Goal: Task Accomplishment & Management: Manage account settings

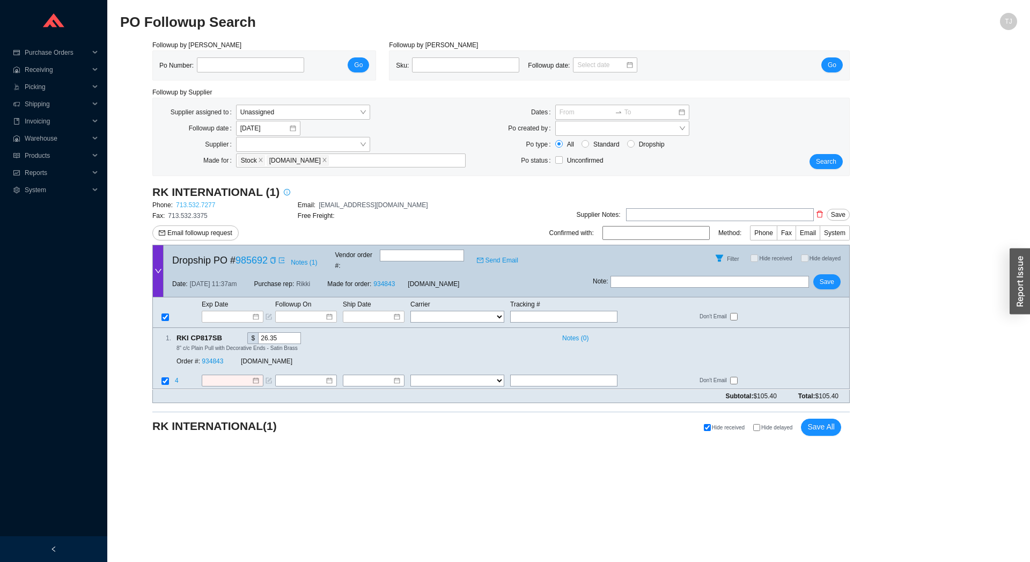
click at [202, 205] on link "713.532.7277" at bounding box center [195, 205] width 39 height 8
click at [296, 261] on span "Notes ( 1 )" at bounding box center [304, 262] width 26 height 11
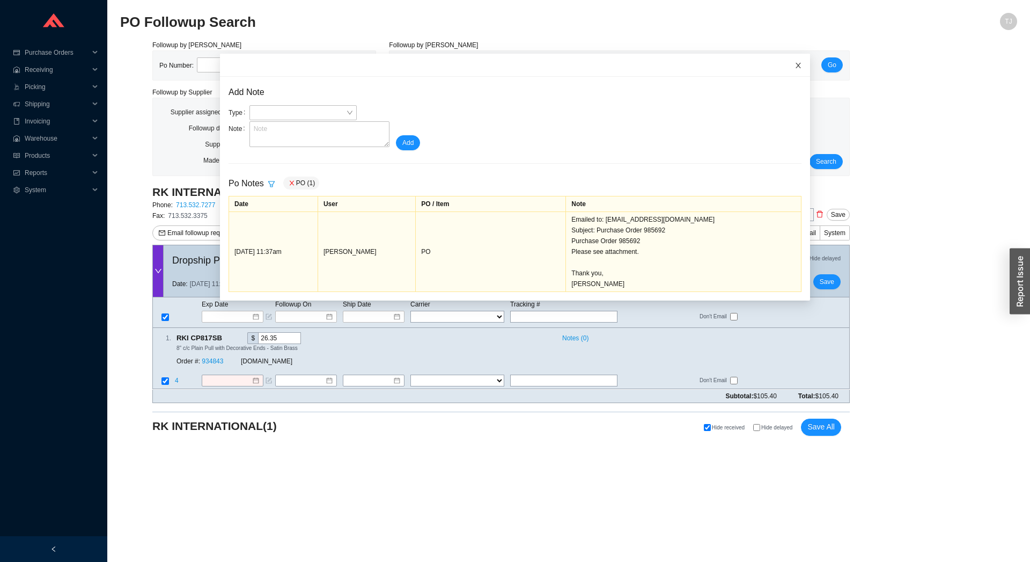
click at [786, 62] on span "Close" at bounding box center [798, 66] width 24 height 24
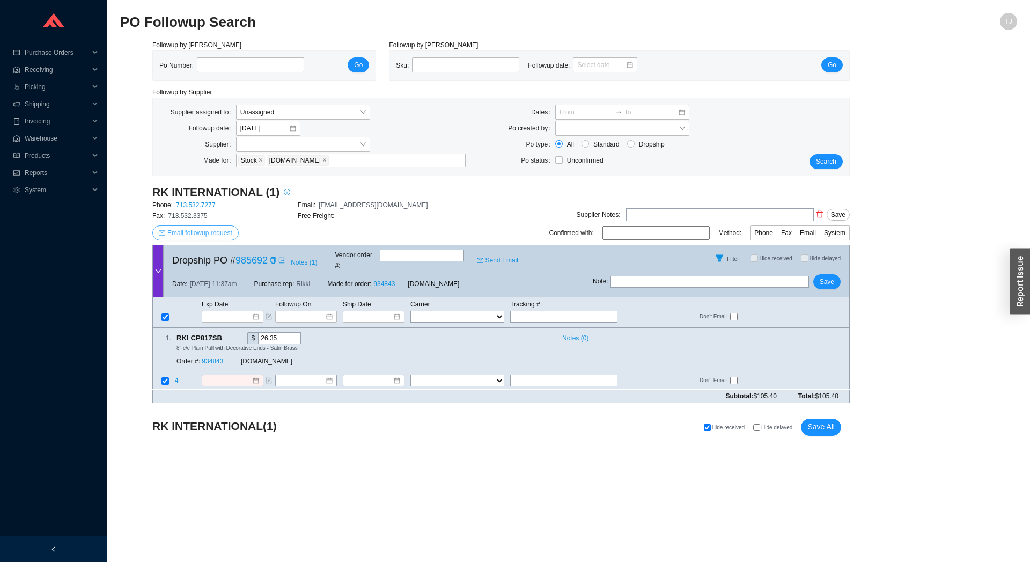
click at [198, 232] on span "Email followup request" at bounding box center [199, 232] width 65 height 11
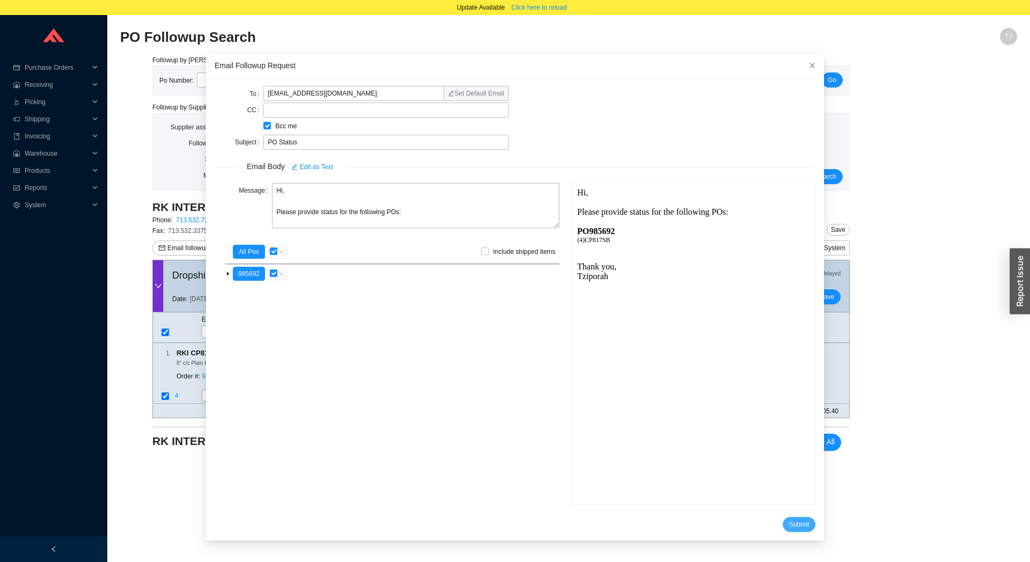
click at [789, 522] on span "Submit" at bounding box center [799, 524] width 20 height 11
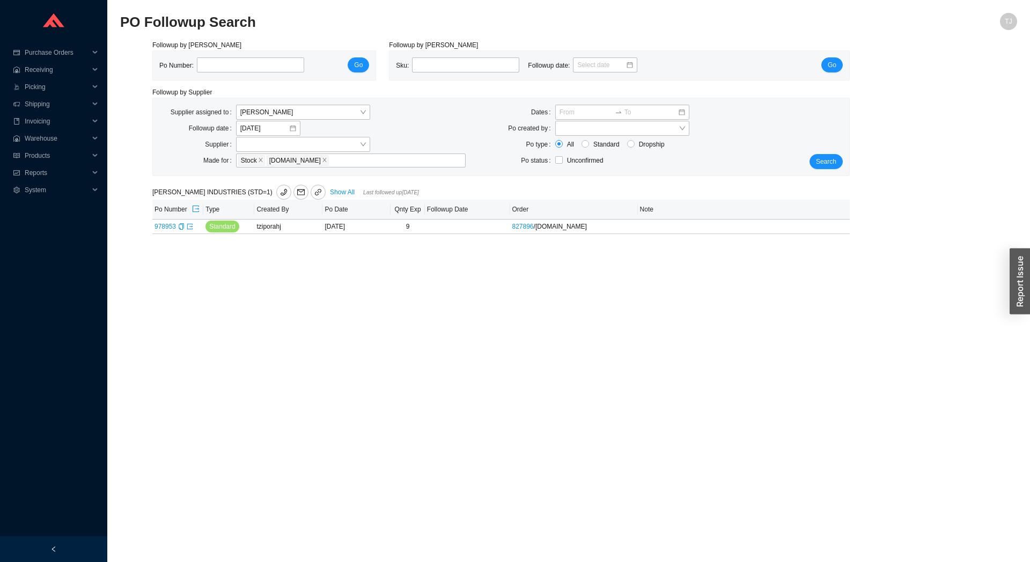
click at [274, 104] on div "Supplier assigned to Tziporah Jakobovits Followup date 8/20/2025 Supplier Made …" at bounding box center [501, 136] width 696 height 77
click at [275, 112] on span "Tziporah Jakobovits" at bounding box center [302, 112] width 125 height 14
click at [280, 134] on div "Unassigned" at bounding box center [302, 132] width 125 height 10
click at [812, 157] on div "Search" at bounding box center [820, 137] width 58 height 64
click at [819, 159] on span "Search" at bounding box center [826, 161] width 20 height 11
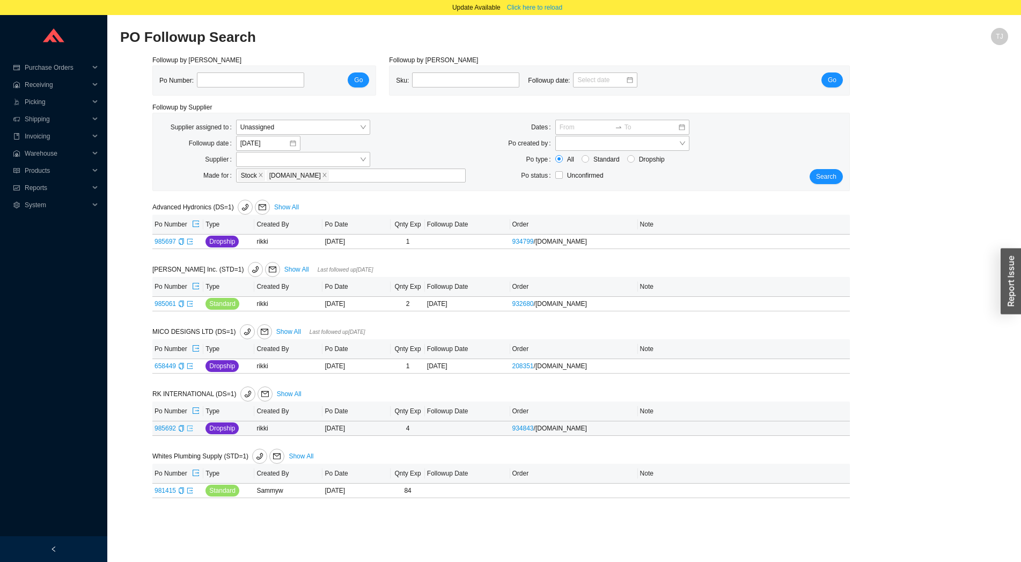
click at [189, 431] on icon "export" at bounding box center [190, 428] width 6 height 6
click at [522, 10] on span "Click here to reload" at bounding box center [534, 7] width 55 height 11
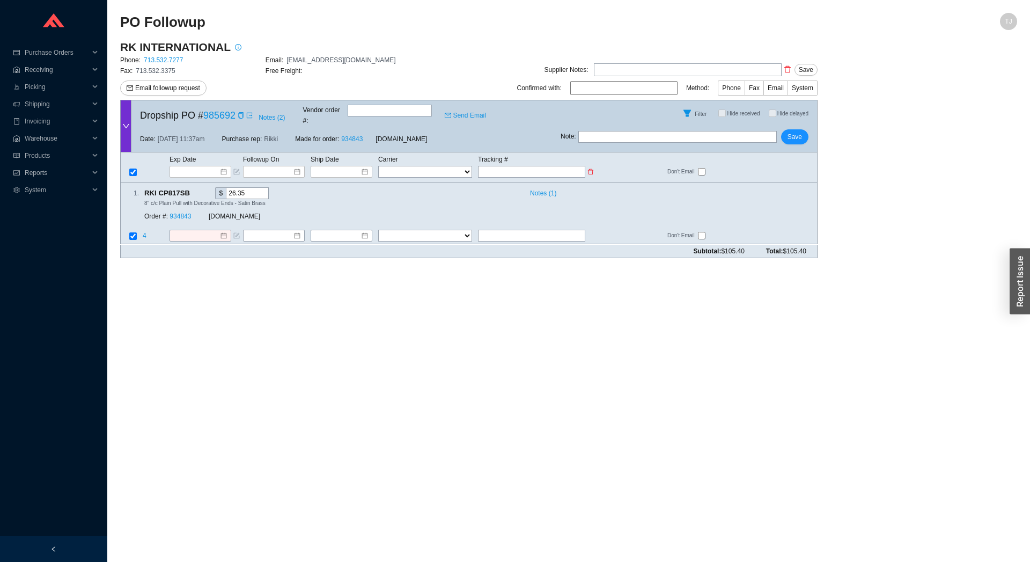
click at [486, 167] on td at bounding box center [536, 171] width 119 height 13
click at [491, 166] on input "text" at bounding box center [531, 172] width 107 height 12
paste input "1Z7793320371098006"
type input "1Z7793320371098006"
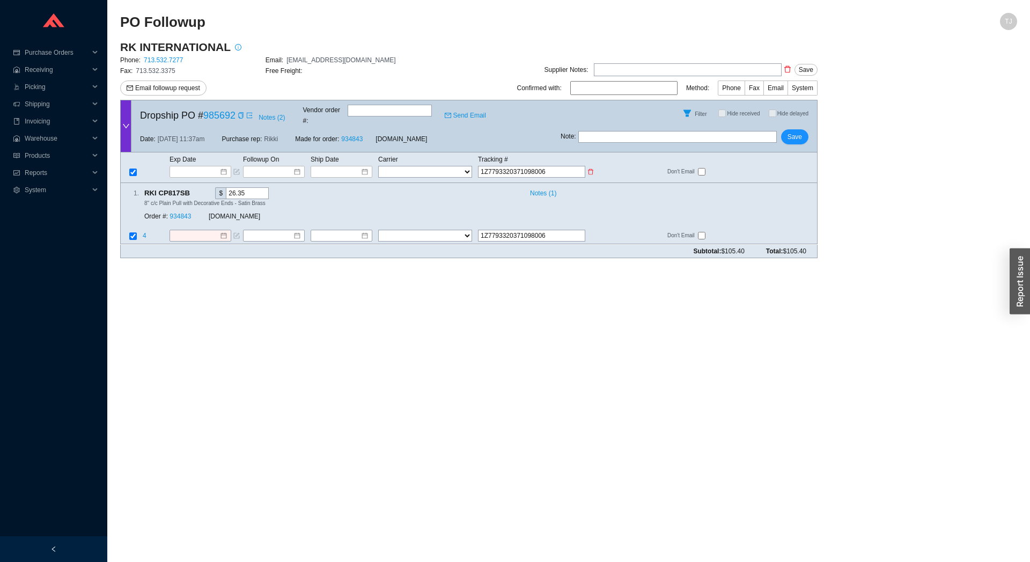
type input "1Z7793320371098006"
click at [378, 166] on select "FedEx UPS ---------------- 2 Day Transportation INC A&B Freight A. Duie Pyle AA…" at bounding box center [425, 172] width 94 height 12
select select "1"
click option "FedEx" at bounding box center [0, 0] width 0 height 0
select select "1"
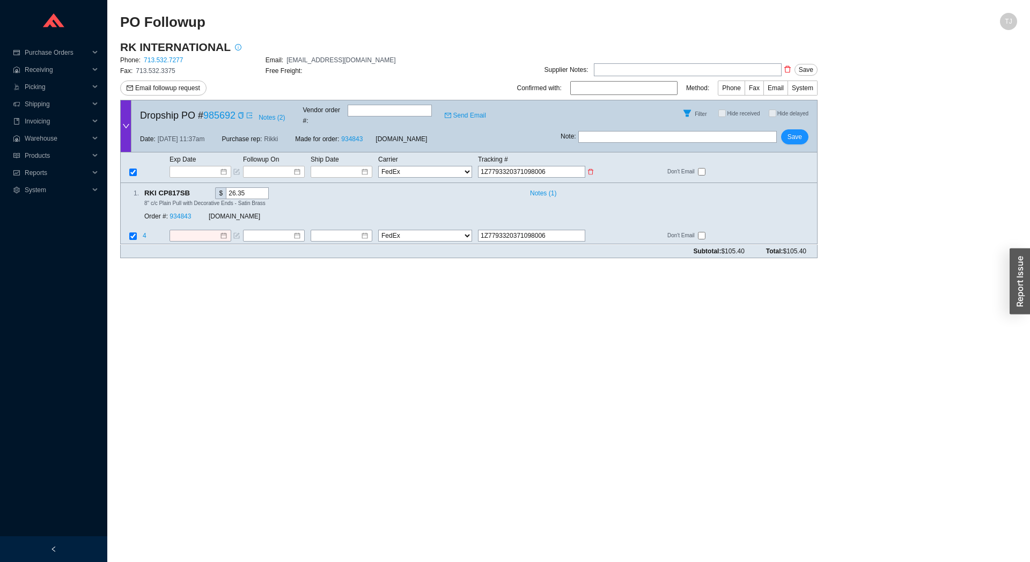
click at [375, 165] on td at bounding box center [344, 171] width 68 height 13
click at [378, 166] on select "FedEx UPS ---------------- 2 Day Transportation INC A&B Freight A. Duie Pyle AA…" at bounding box center [425, 172] width 94 height 12
select select "2"
click option "UPS" at bounding box center [0, 0] width 0 height 0
select select "2"
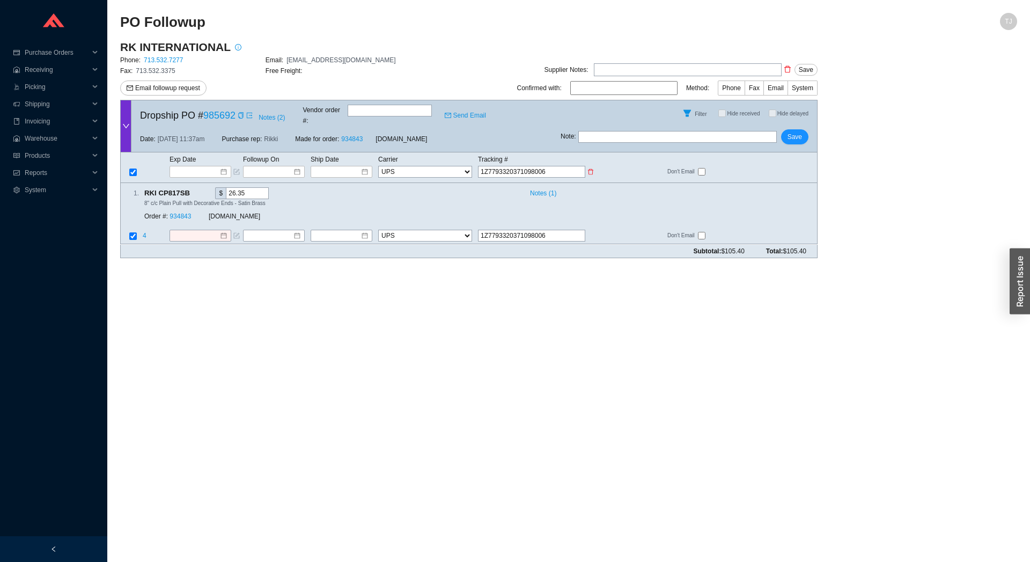
click at [329, 166] on input at bounding box center [338, 171] width 46 height 11
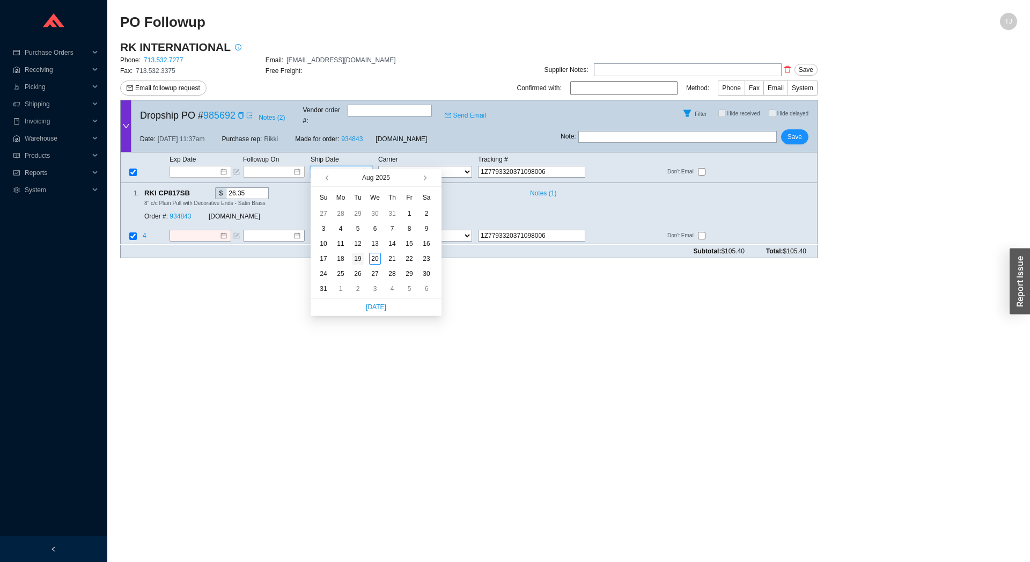
type input "8/19/2025"
click at [353, 257] on div "19" at bounding box center [358, 259] width 12 height 12
type input "8/19/2025"
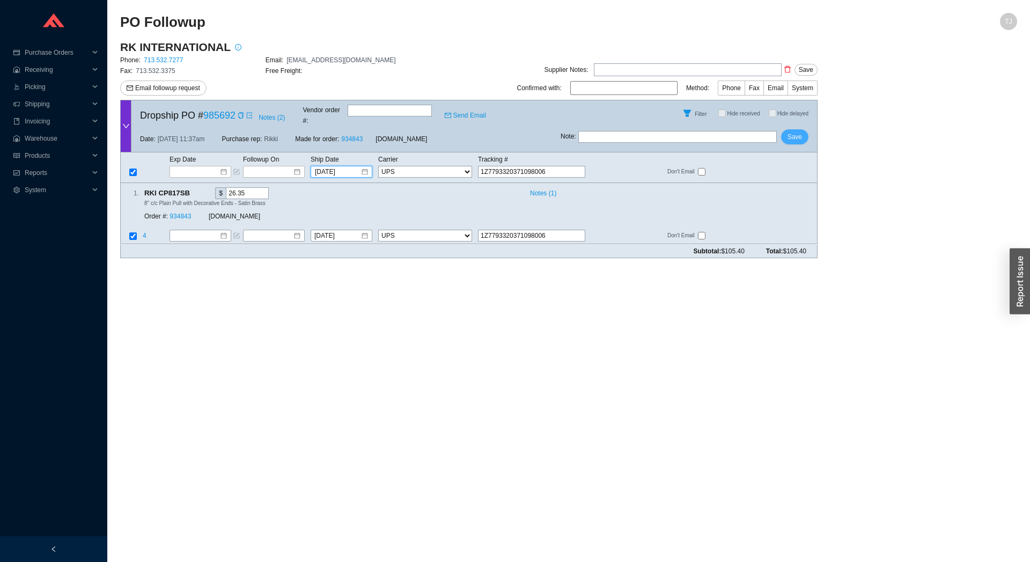
click at [804, 129] on button "Save" at bounding box center [794, 136] width 27 height 15
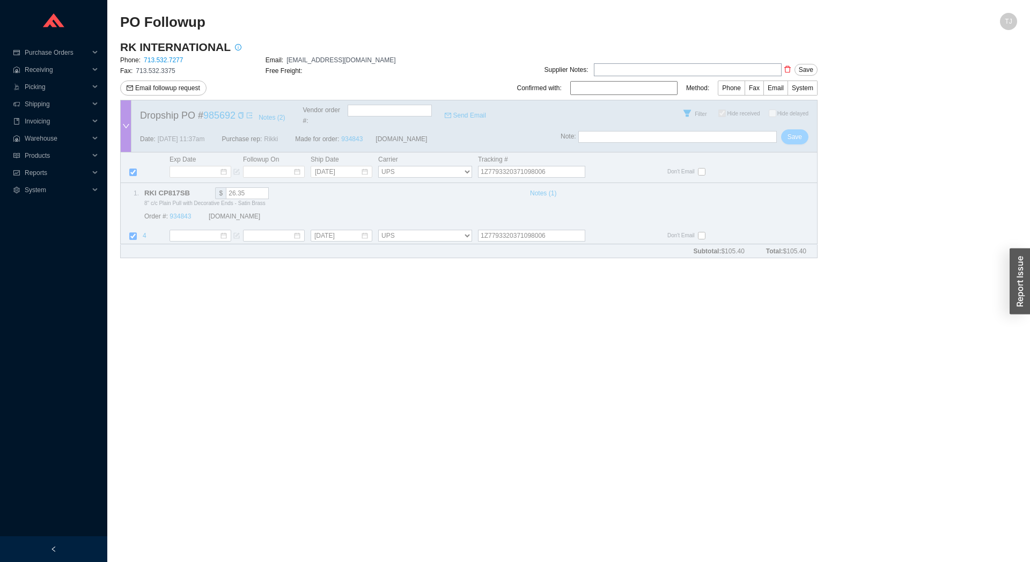
checkbox input "true"
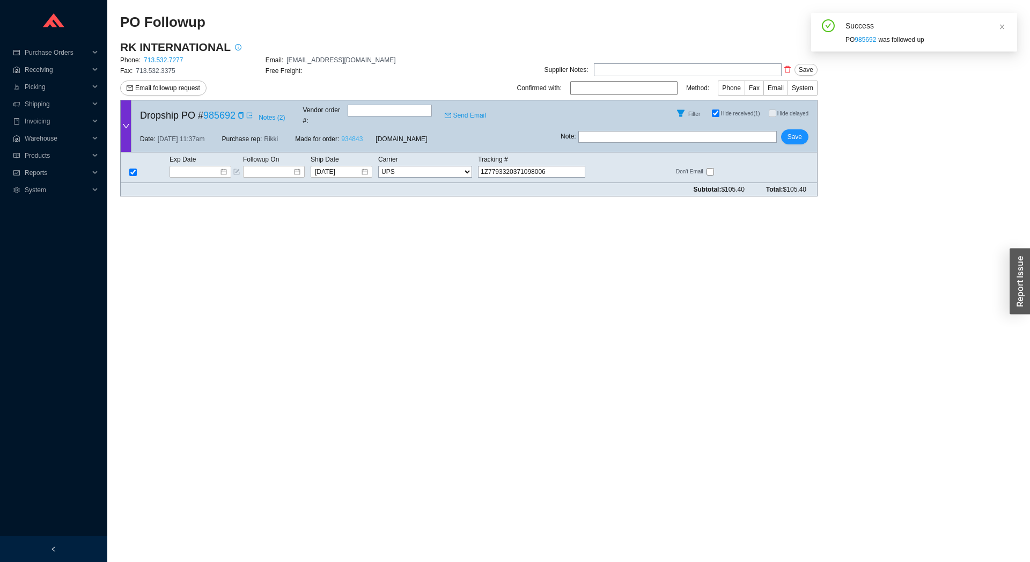
click at [349, 135] on link "934843" at bounding box center [351, 139] width 21 height 8
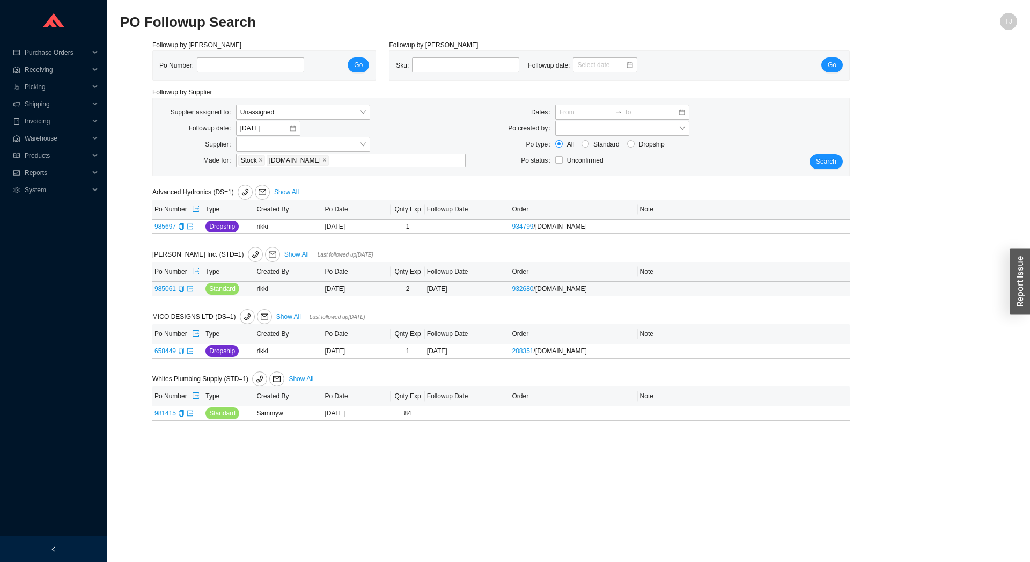
click at [188, 290] on icon "export" at bounding box center [190, 288] width 6 height 6
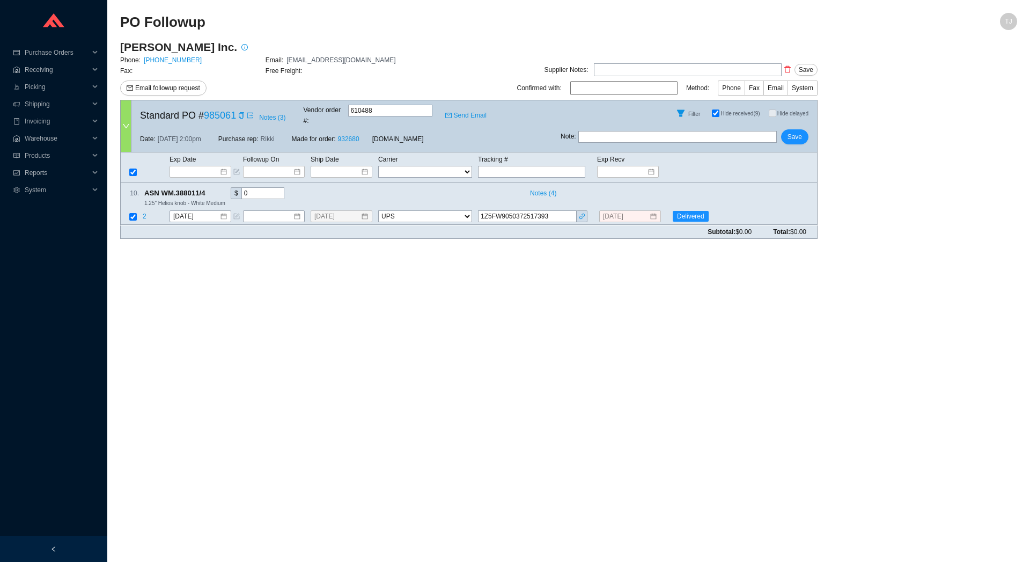
select select "2"
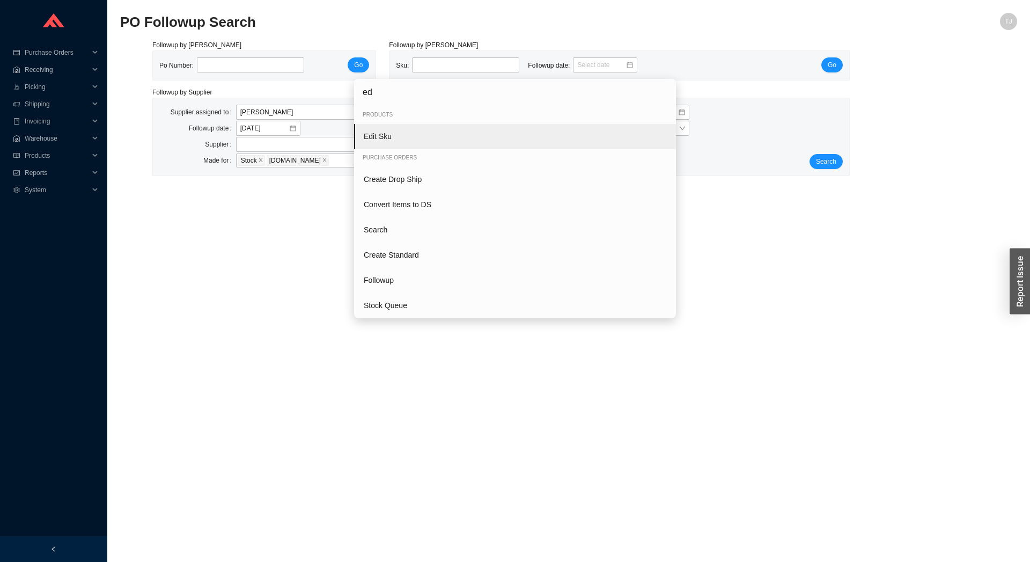
type input "edi"
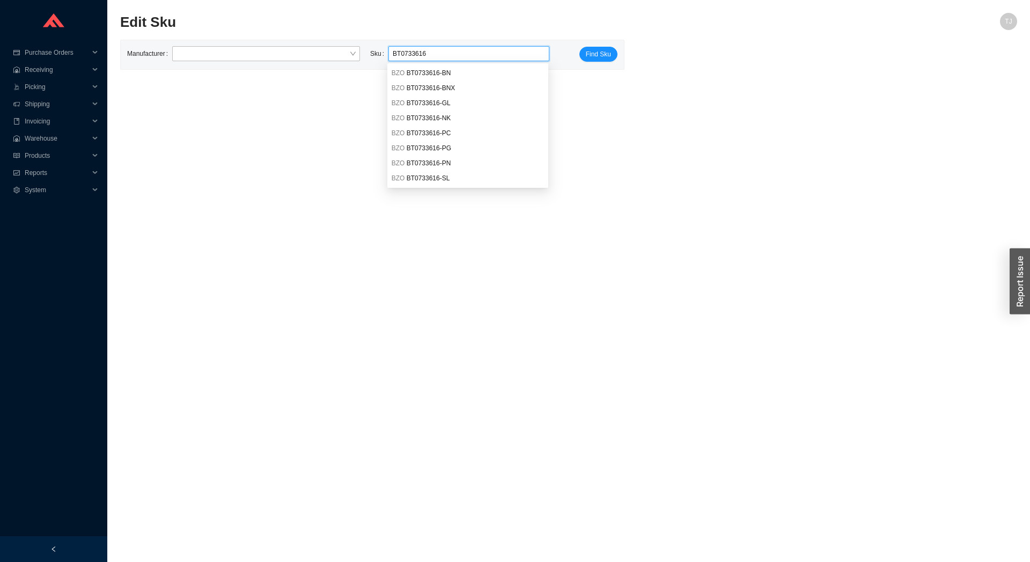
type input "BT0733616"
